Goal: Navigation & Orientation: Find specific page/section

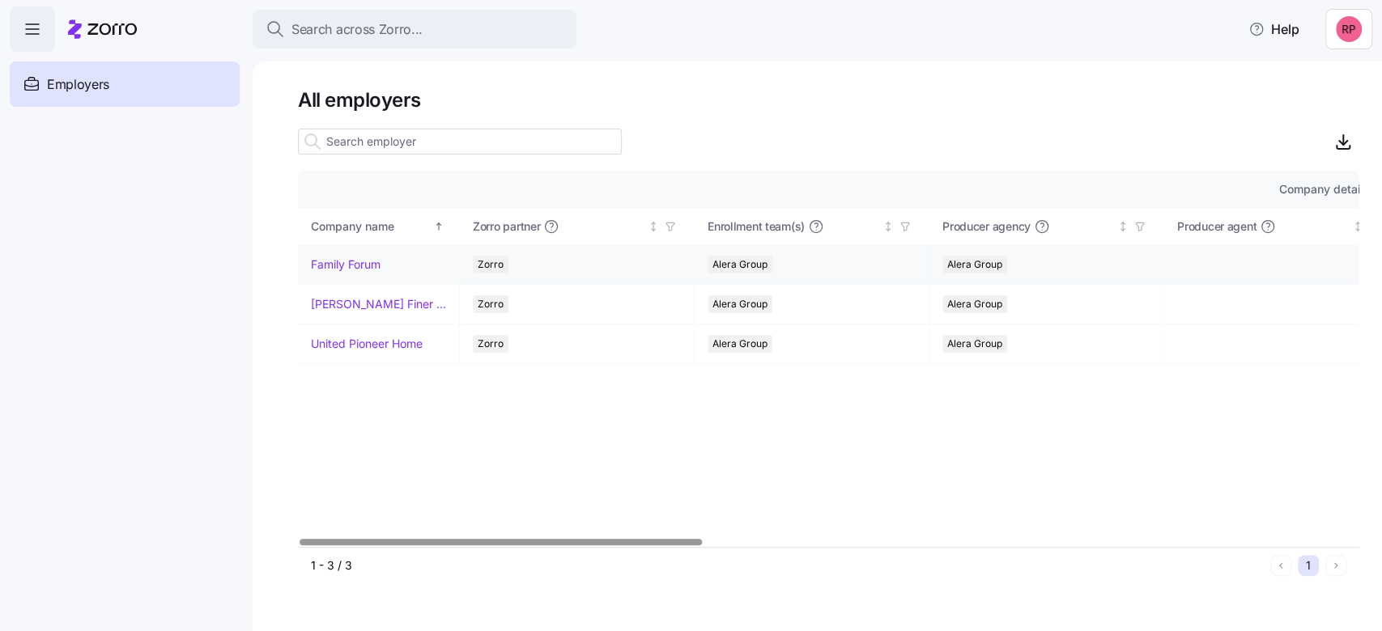
click at [367, 263] on link "Family Forum" at bounding box center [346, 265] width 70 height 16
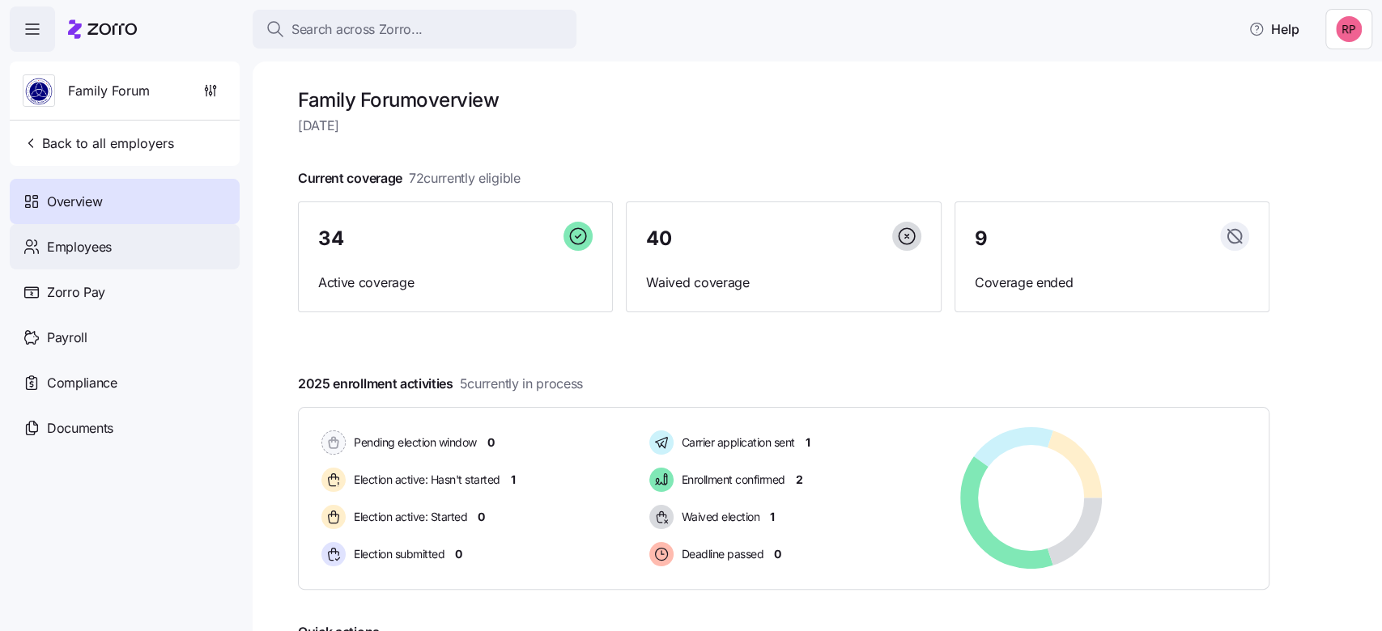
click at [95, 253] on span "Employees" at bounding box center [79, 247] width 65 height 20
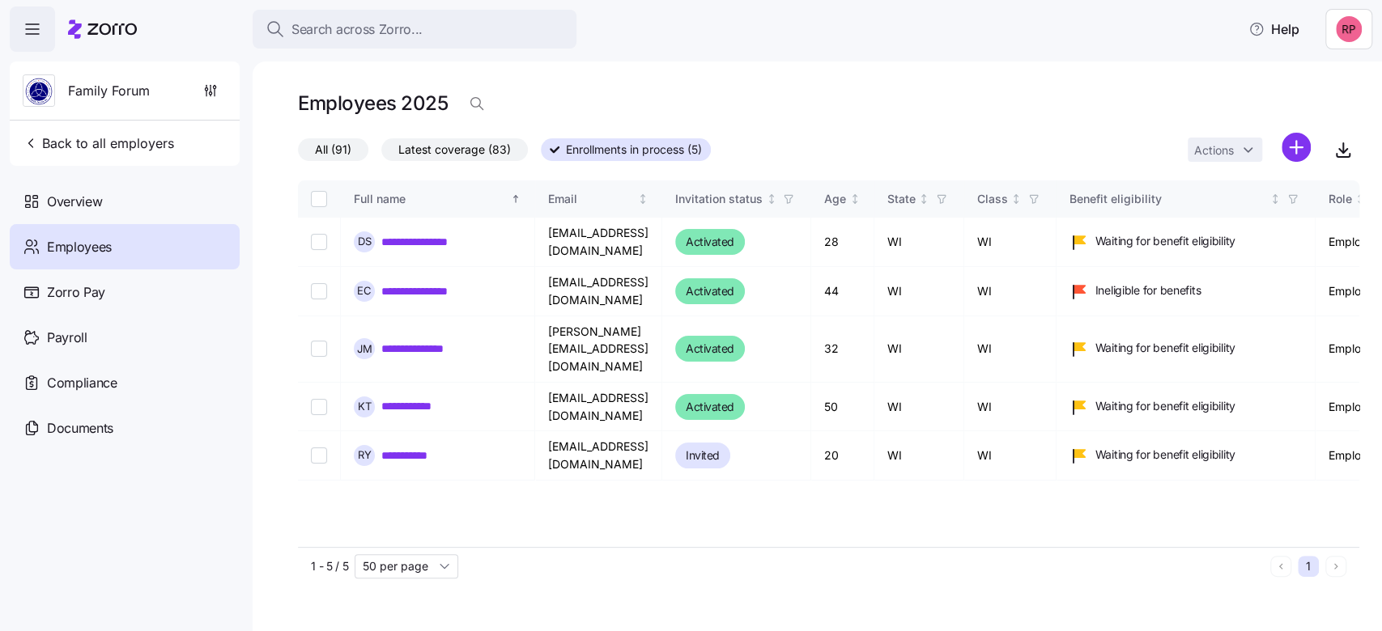
click at [340, 153] on span "All (91)" at bounding box center [333, 149] width 36 height 21
click at [298, 154] on input "All (91)" at bounding box center [298, 154] width 0 height 0
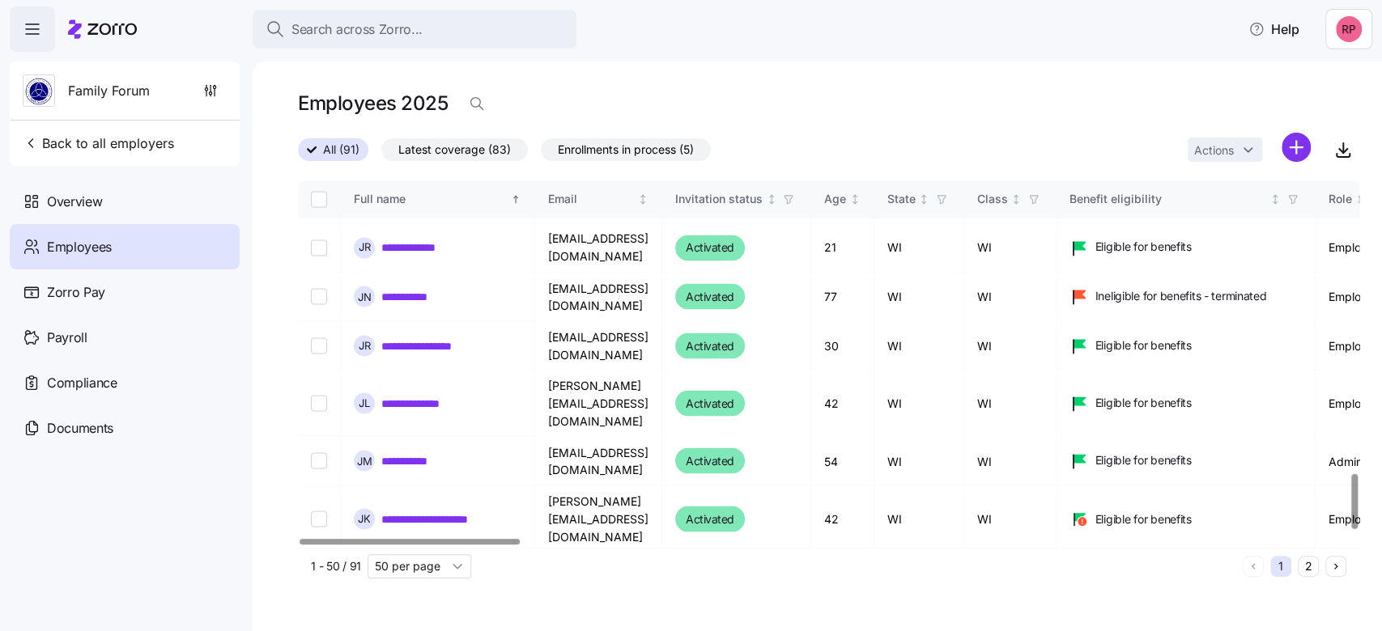
scroll to position [1988, 0]
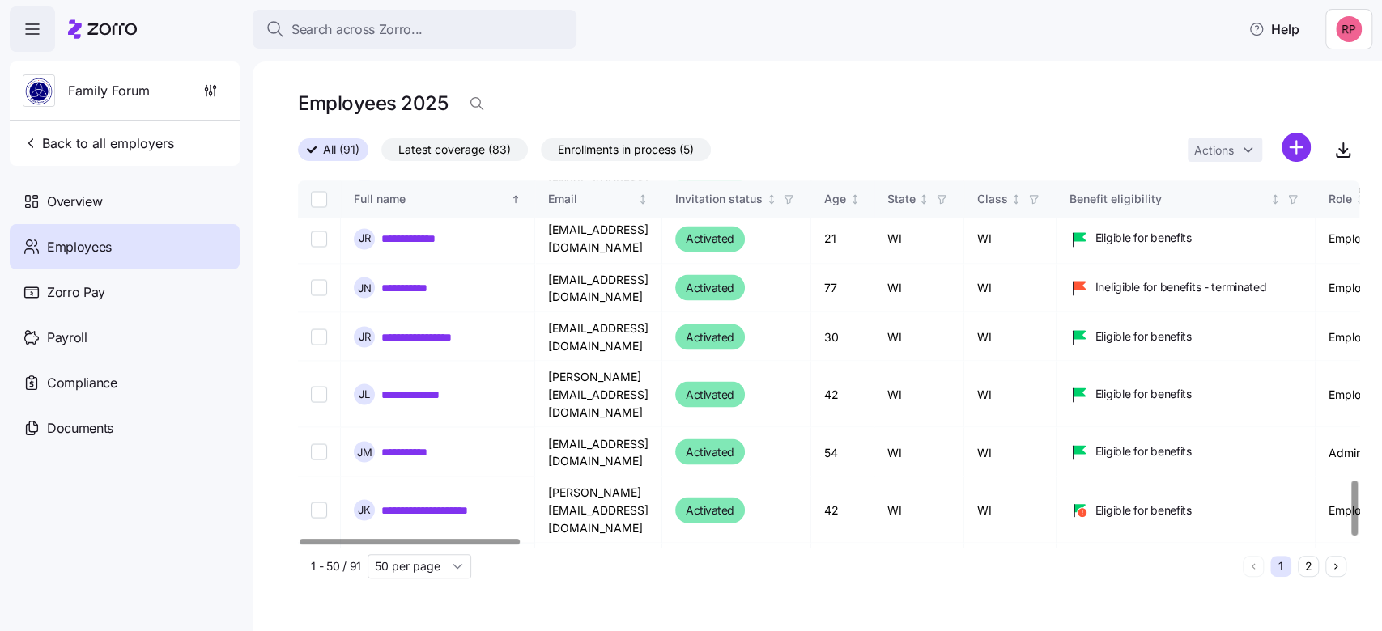
click at [1314, 569] on button "2" at bounding box center [1308, 566] width 21 height 21
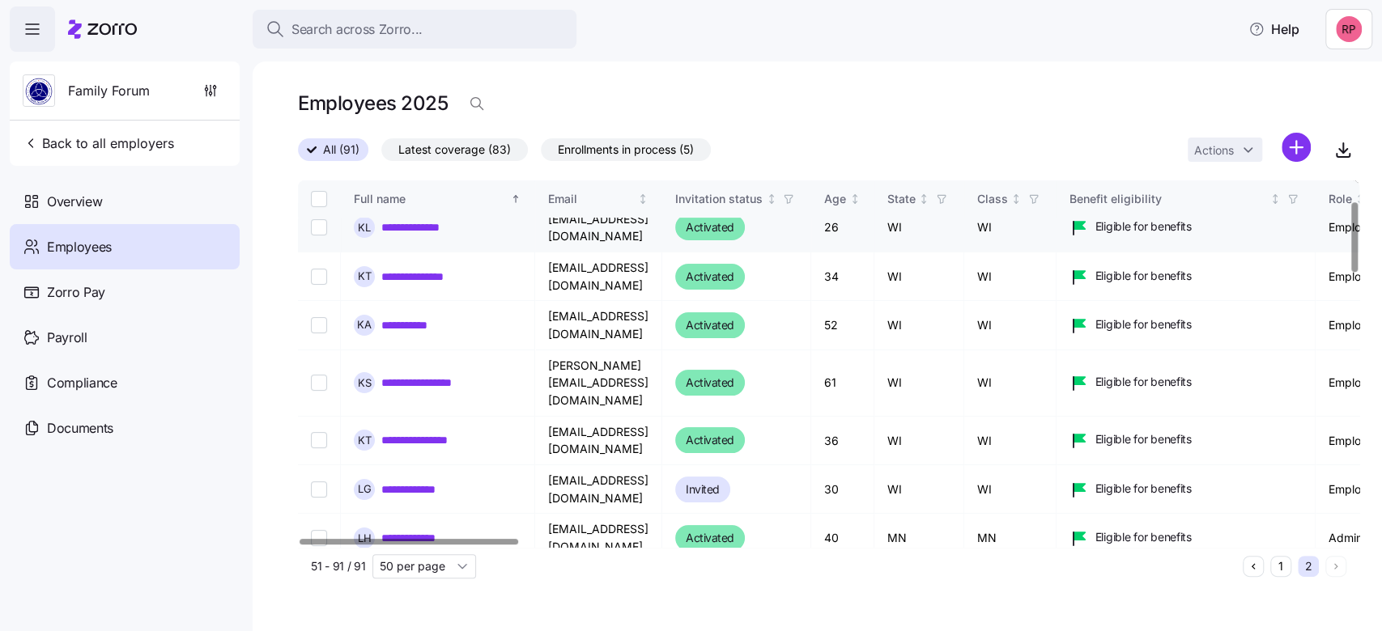
scroll to position [108, 0]
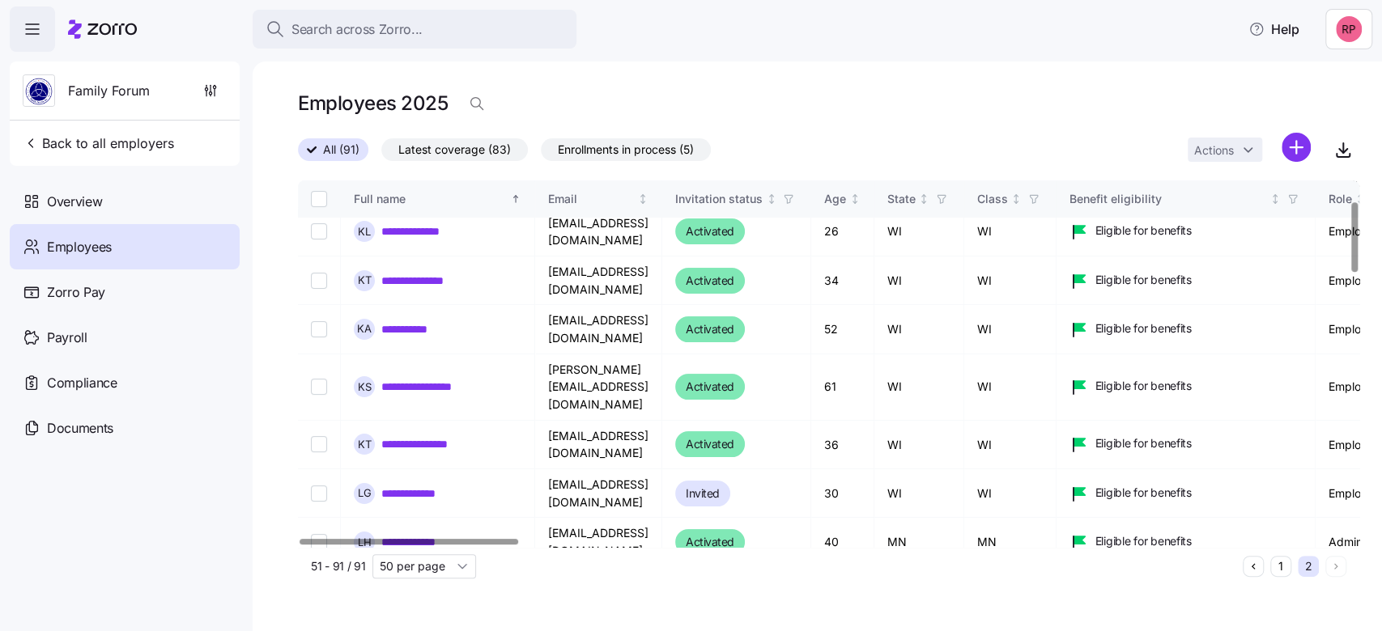
drag, startPoint x: 473, startPoint y: 545, endPoint x: 502, endPoint y: 547, distance: 29.2
click at [502, 547] on div "**********" at bounding box center [828, 383] width 1061 height 405
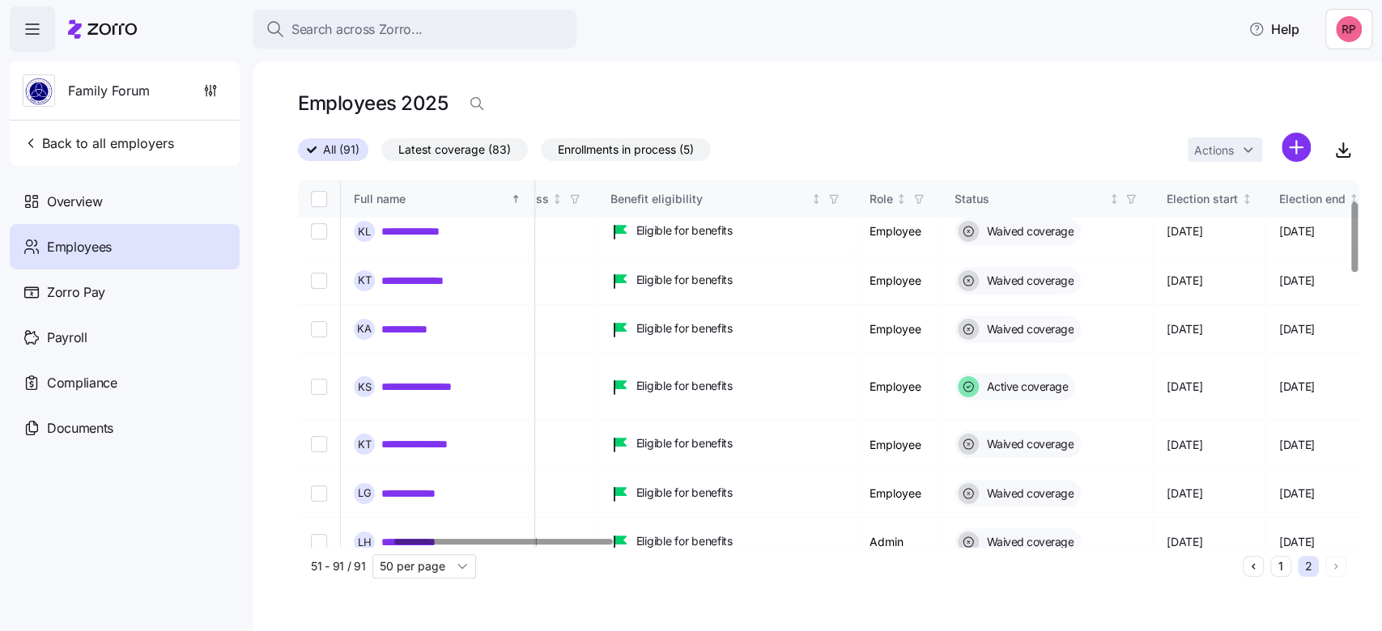
scroll to position [108, 462]
click at [588, 545] on div at bounding box center [504, 542] width 219 height 6
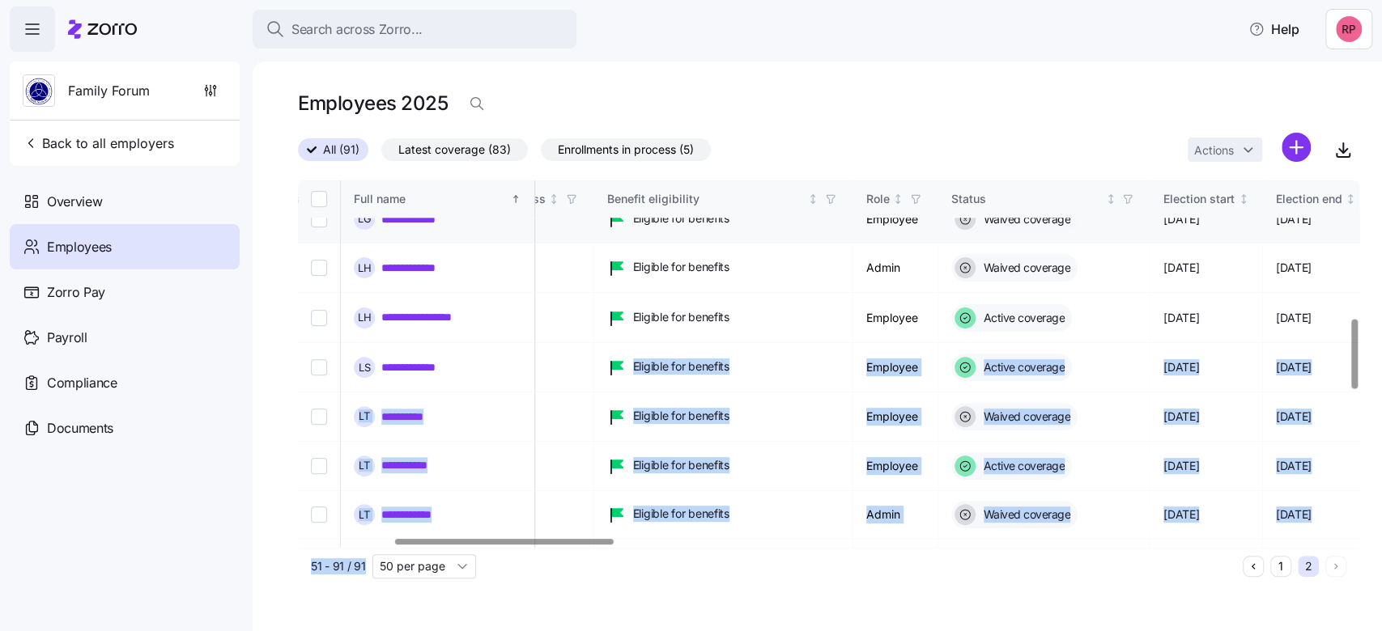
scroll to position [863, 462]
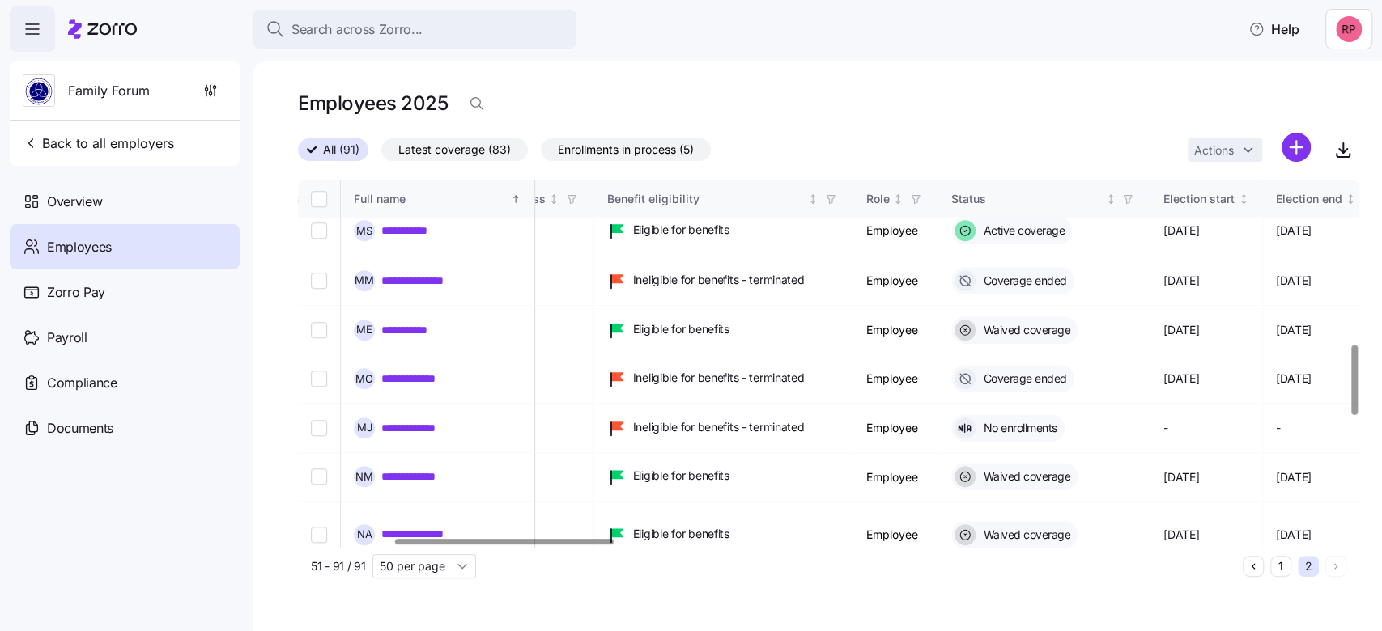
click at [1069, 111] on div "Employees 2025" at bounding box center [828, 103] width 1061 height 32
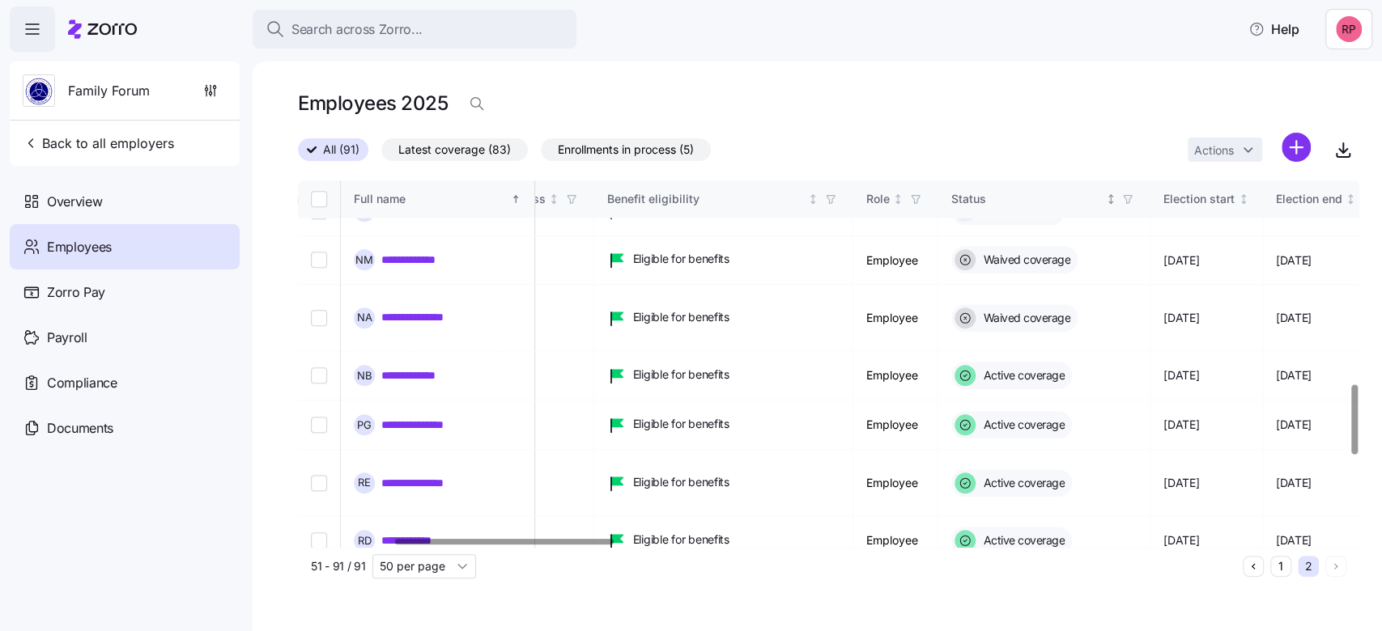
scroll to position [1073, 462]
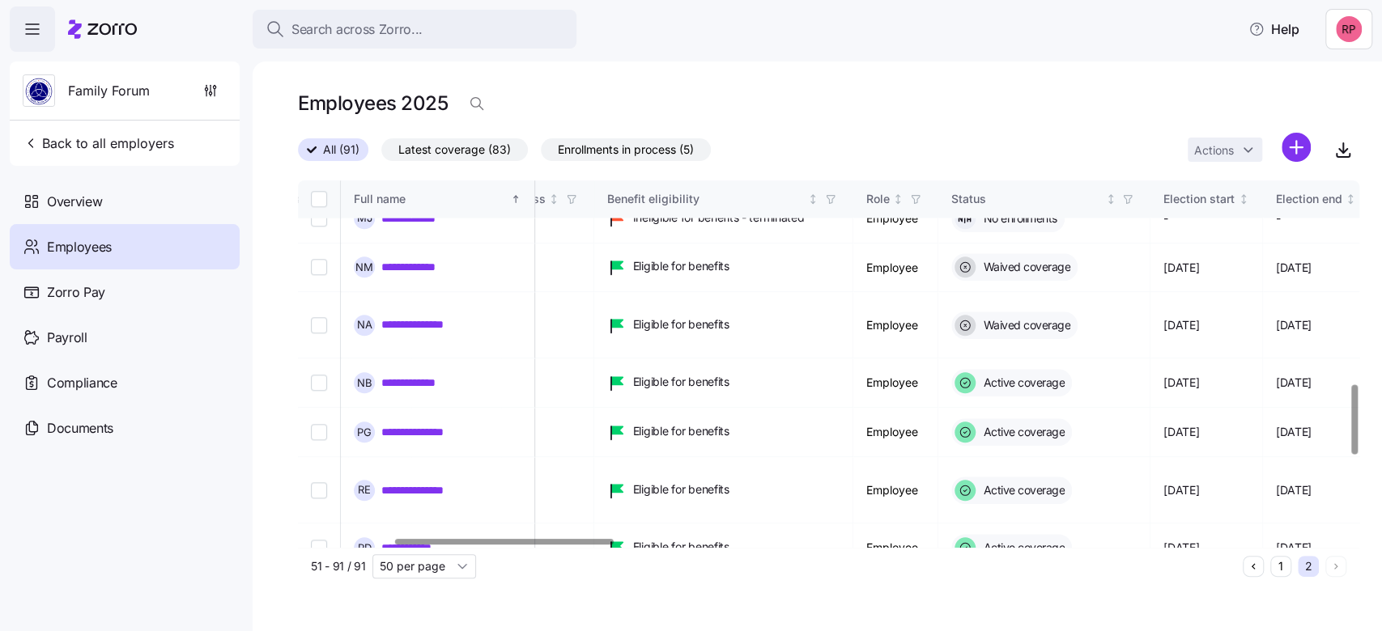
click at [1279, 577] on div "51 - 91 / 91 50 per page 1 2" at bounding box center [828, 566] width 1061 height 38
click at [1280, 567] on button "1" at bounding box center [1280, 566] width 21 height 21
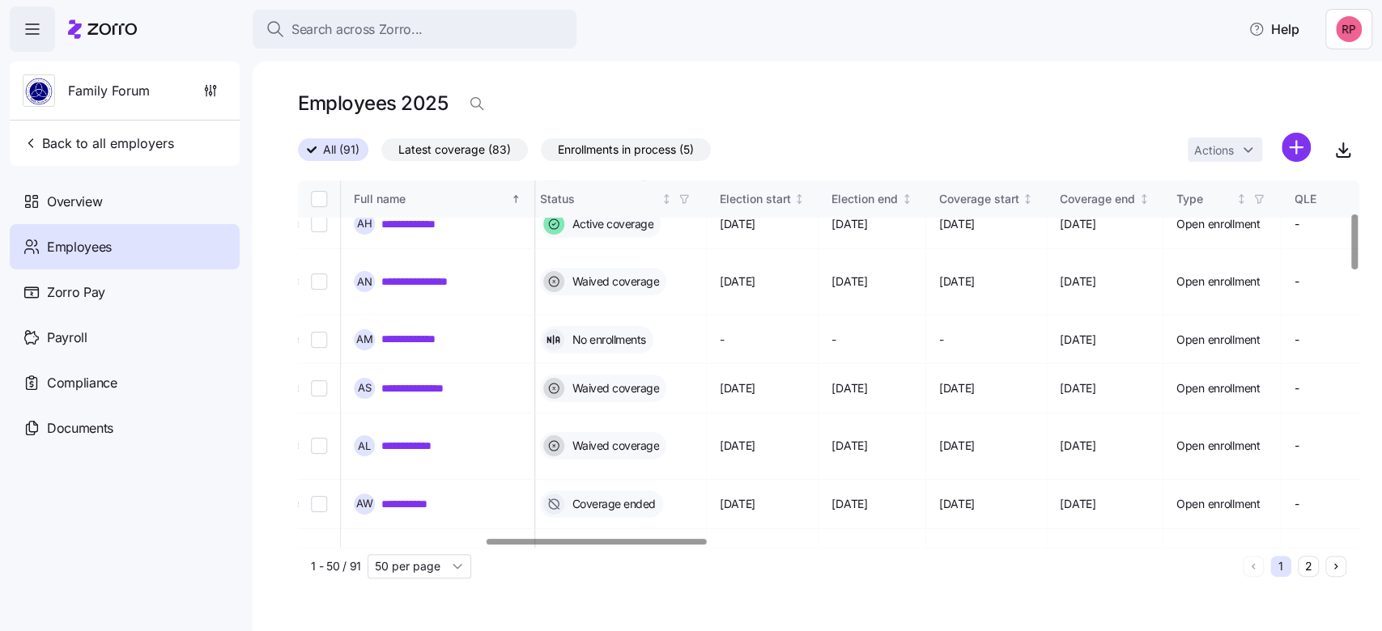
scroll to position [215, 901]
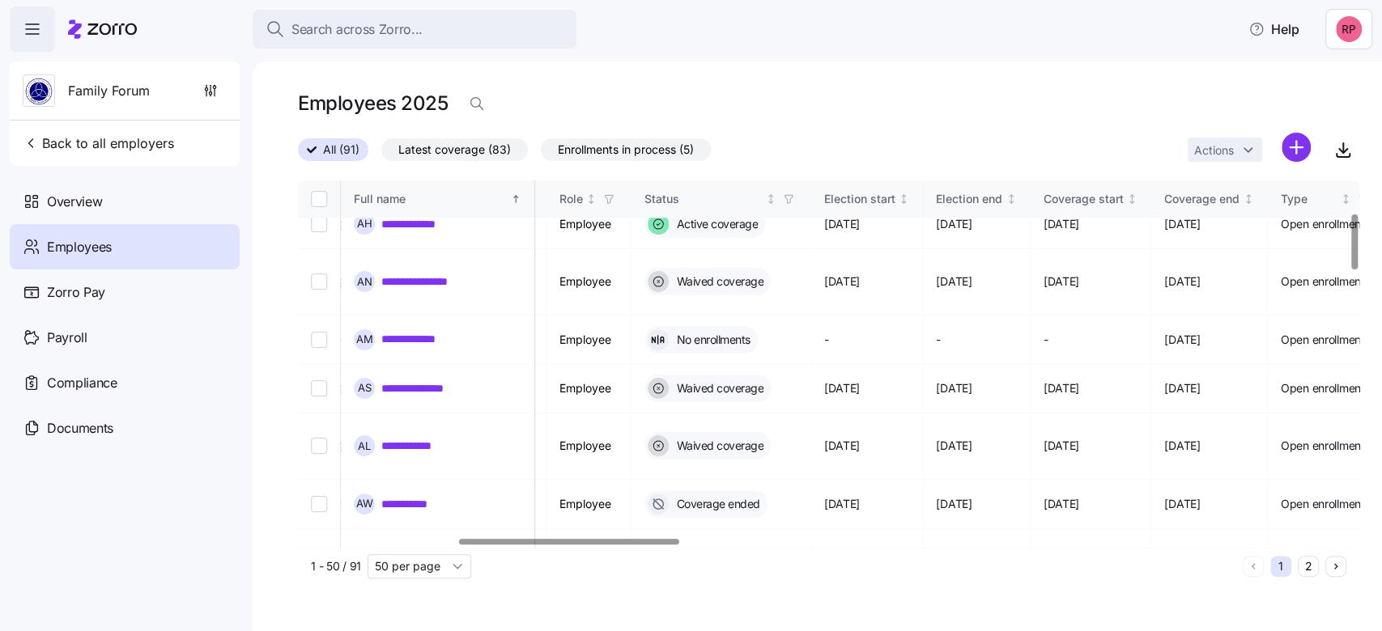
click at [661, 545] on div at bounding box center [569, 542] width 220 height 6
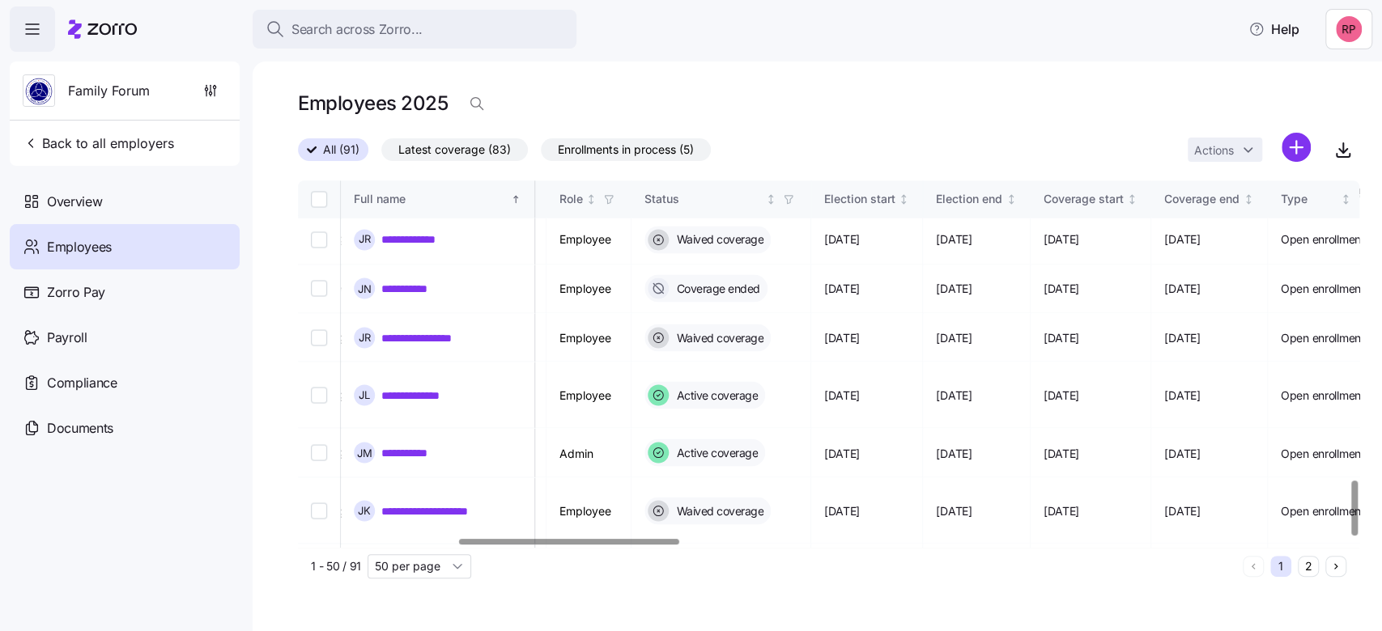
scroll to position [1988, 769]
